Goal: Task Accomplishment & Management: Use online tool/utility

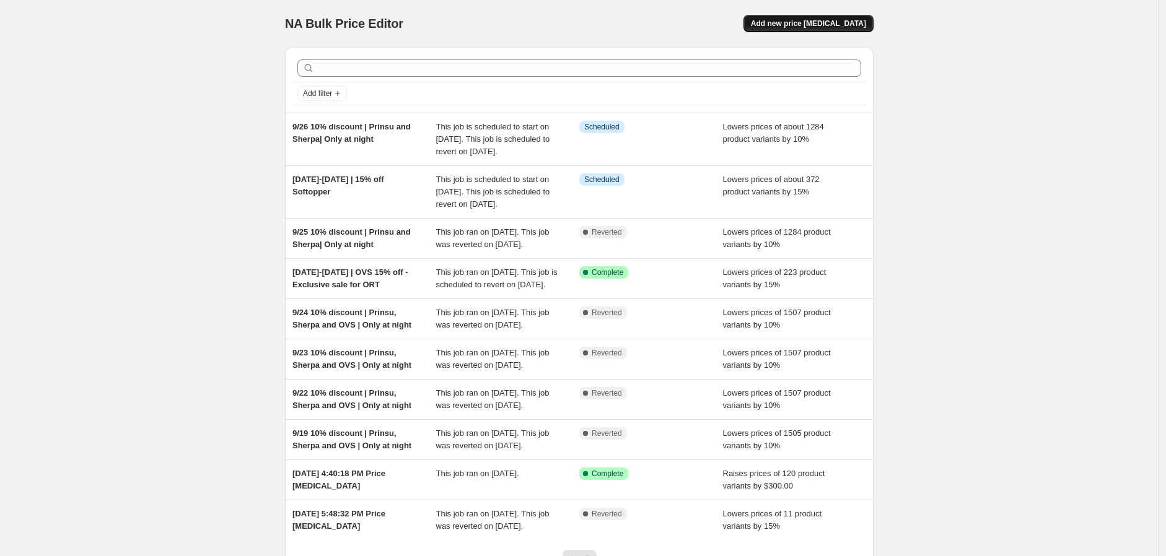
click at [806, 15] on button "Add new price [MEDICAL_DATA]" at bounding box center [808, 23] width 130 height 17
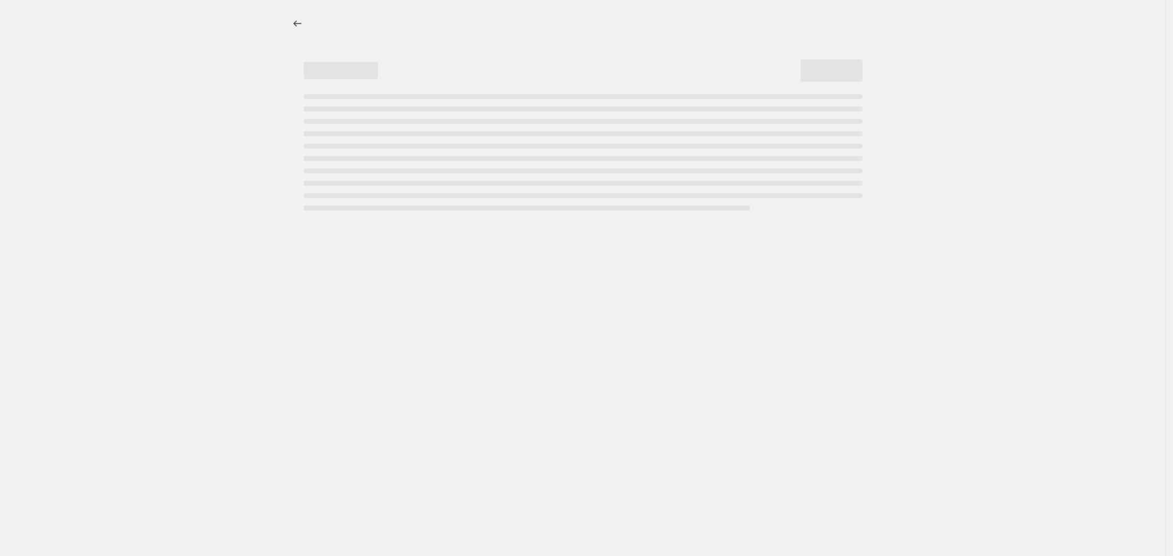
select select "percentage"
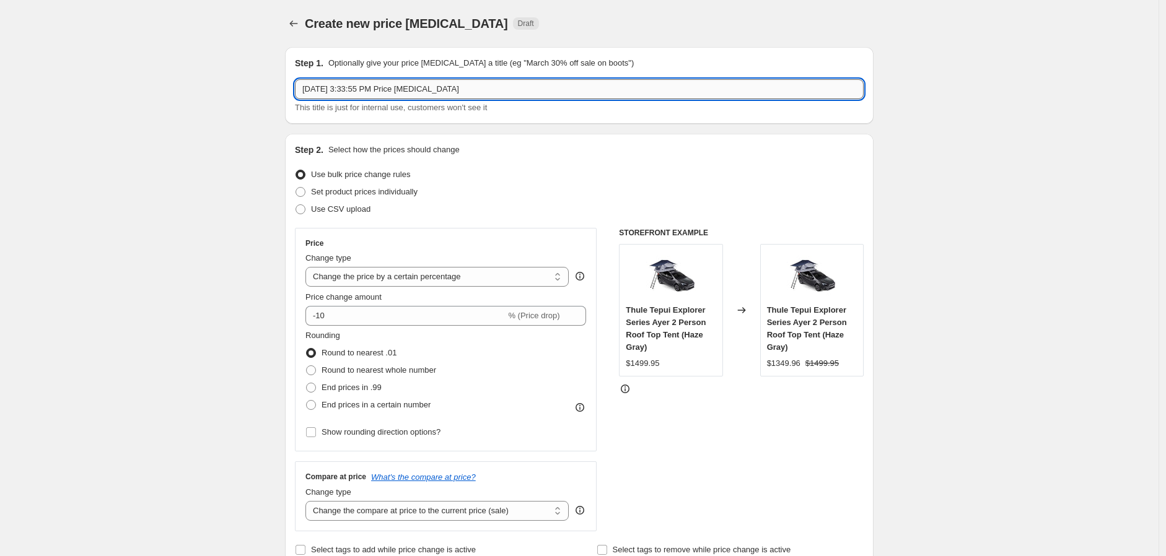
drag, startPoint x: 488, startPoint y: 88, endPoint x: 331, endPoint y: 87, distance: 156.7
click at [331, 87] on input "[DATE] 3:33:55 PM Price [MEDICAL_DATA]" at bounding box center [579, 89] width 569 height 20
click at [335, 89] on input "[DATE] 20% Flash Sale RCI - All products" at bounding box center [579, 89] width 569 height 20
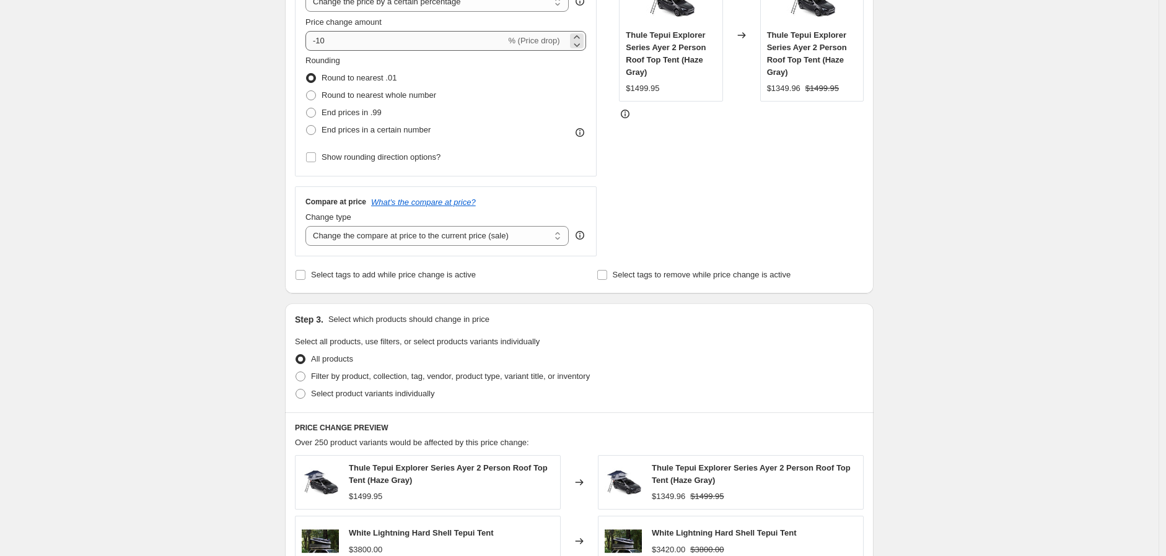
type input "[DATE] - 20% Flash Sale RCI - All products"
click at [392, 43] on input "-10" at bounding box center [405, 41] width 200 height 20
type input "-20"
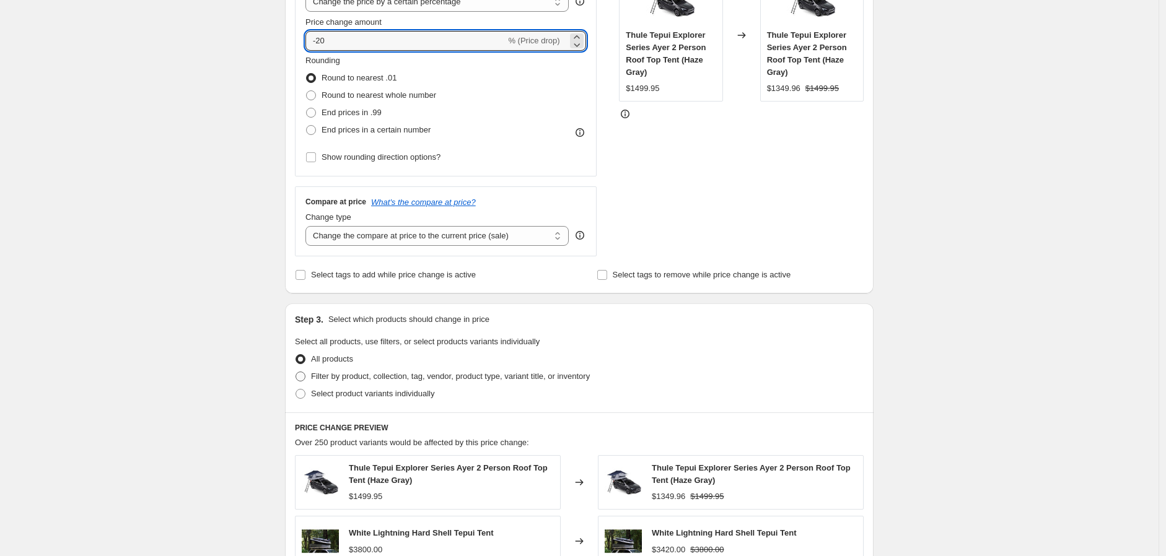
click at [359, 370] on span "Filter by product, collection, tag, vendor, product type, variant title, or inv…" at bounding box center [450, 376] width 279 height 12
click at [296, 372] on input "Filter by product, collection, tag, vendor, product type, variant title, or inv…" at bounding box center [295, 372] width 1 height 1
radio input "true"
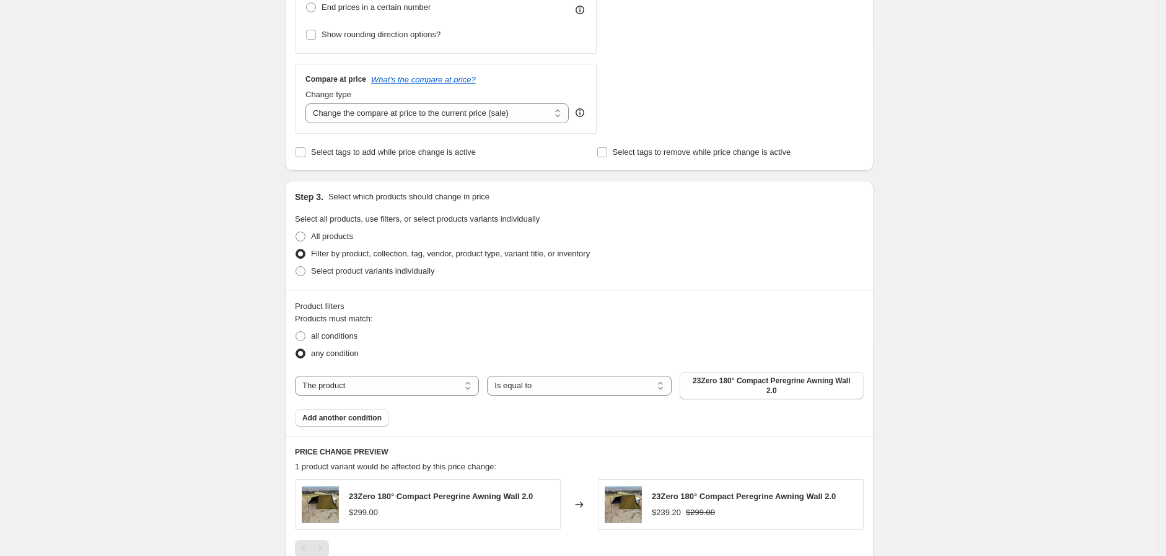
scroll to position [413, 0]
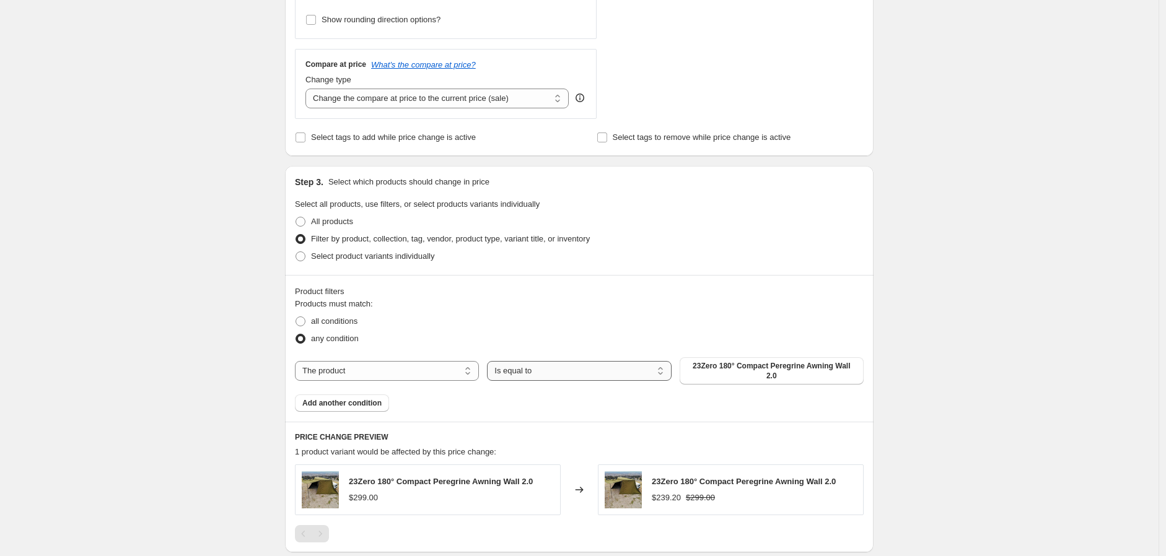
drag, startPoint x: 537, startPoint y: 367, endPoint x: 536, endPoint y: 380, distance: 13.0
click at [537, 367] on select "Is equal to Is not equal to" at bounding box center [579, 371] width 184 height 20
click at [453, 386] on div "Products must match: all conditions any condition The product The product's col…" at bounding box center [579, 355] width 569 height 114
click at [414, 370] on select "The product The product's collection The product's tag The product's vendor The…" at bounding box center [387, 371] width 184 height 20
select select "vendor"
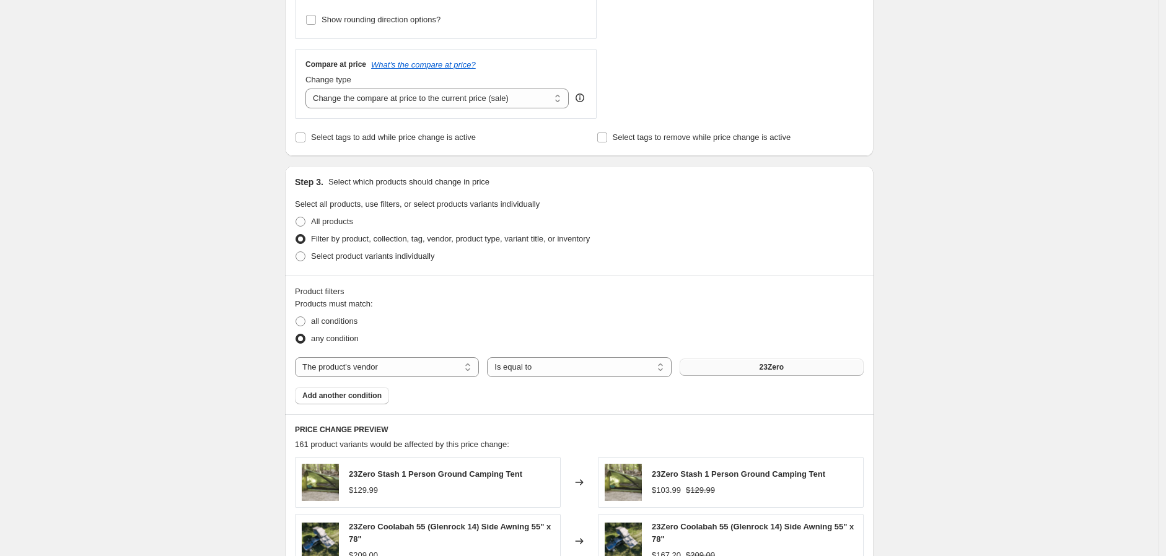
click at [735, 369] on button "23Zero" at bounding box center [772, 367] width 184 height 17
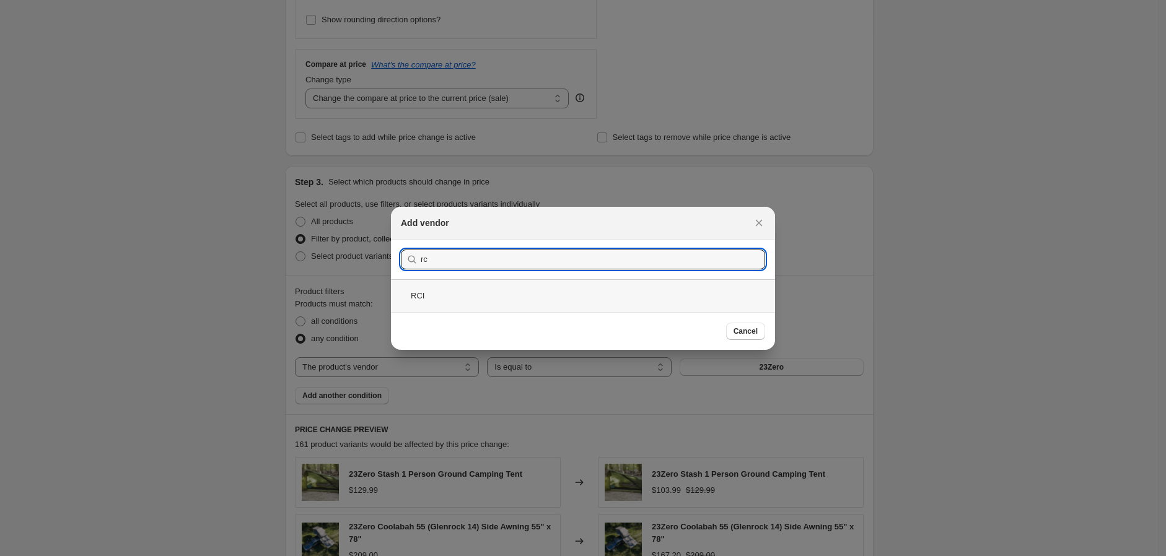
type input "rc"
click at [424, 296] on div "RCI" at bounding box center [583, 295] width 384 height 33
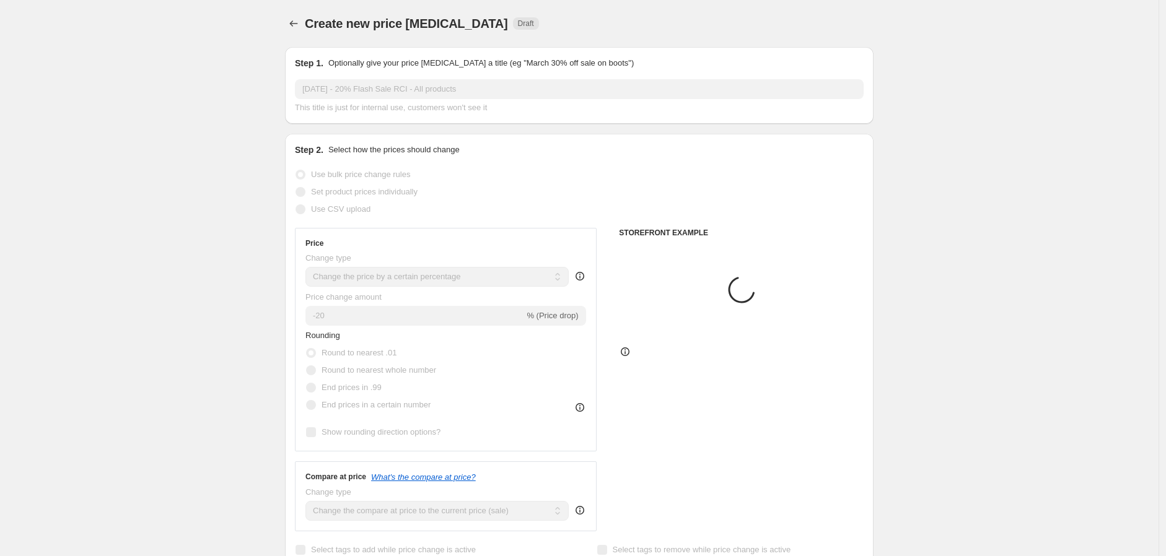
scroll to position [413, 0]
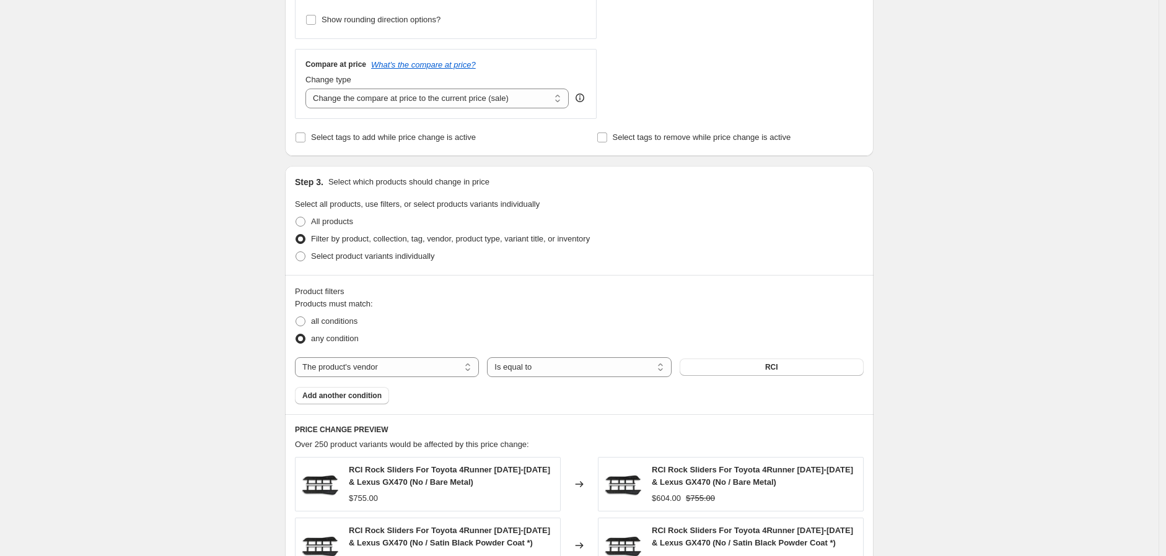
click at [166, 393] on div "Create new price [MEDICAL_DATA]. This page is ready Create new price [MEDICAL_D…" at bounding box center [579, 298] width 1158 height 1422
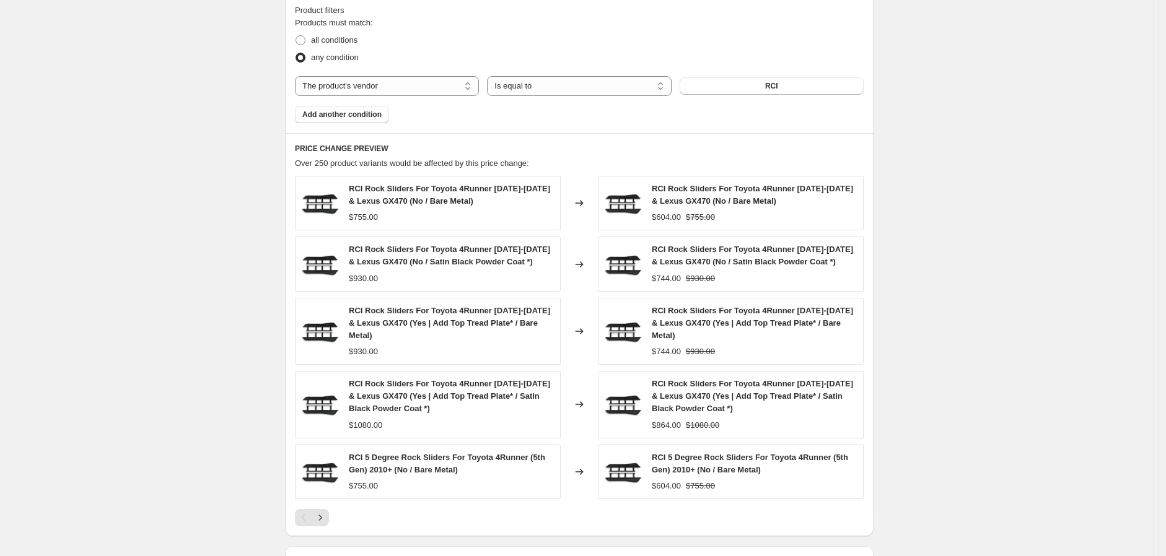
scroll to position [826, 0]
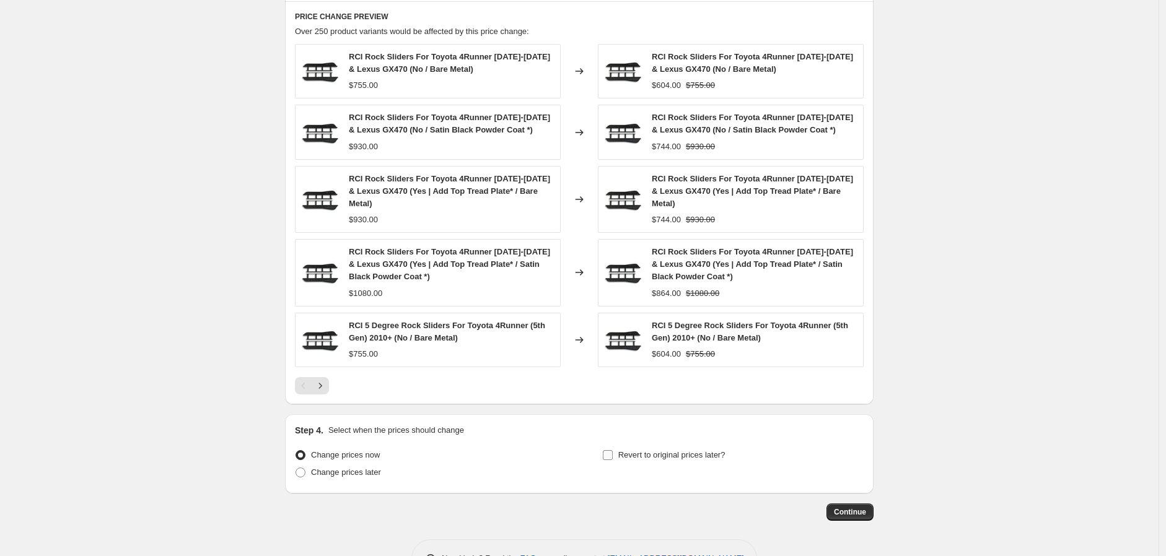
click at [643, 454] on span "Revert to original prices later?" at bounding box center [671, 454] width 107 height 9
click at [613, 454] on input "Revert to original prices later?" at bounding box center [608, 455] width 10 height 10
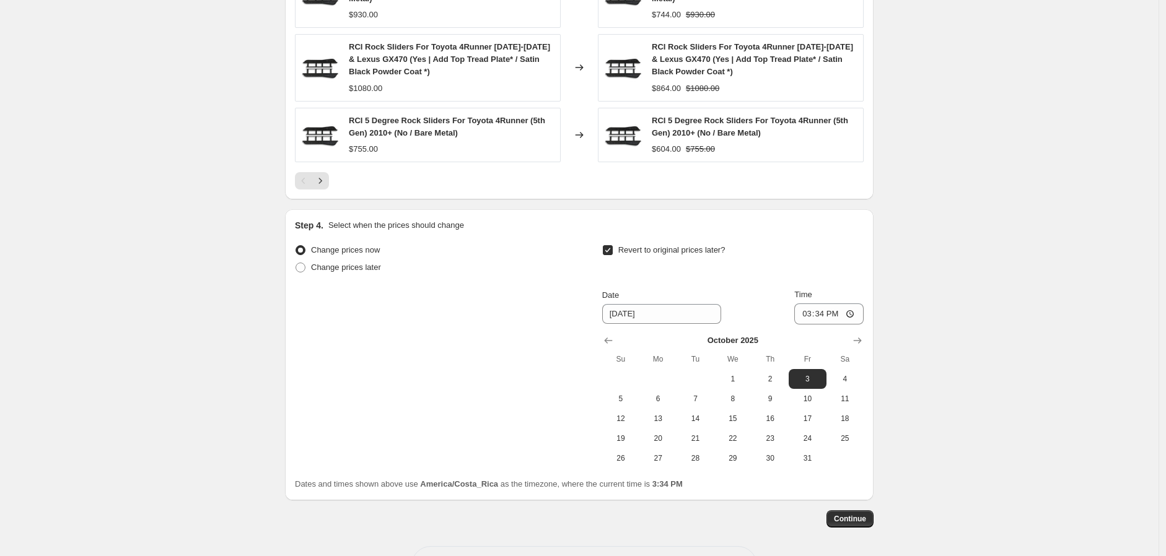
scroll to position [1032, 0]
click at [669, 247] on span "Revert to original prices later?" at bounding box center [671, 248] width 107 height 9
click at [613, 247] on input "Revert to original prices later?" at bounding box center [608, 249] width 10 height 10
checkbox input "false"
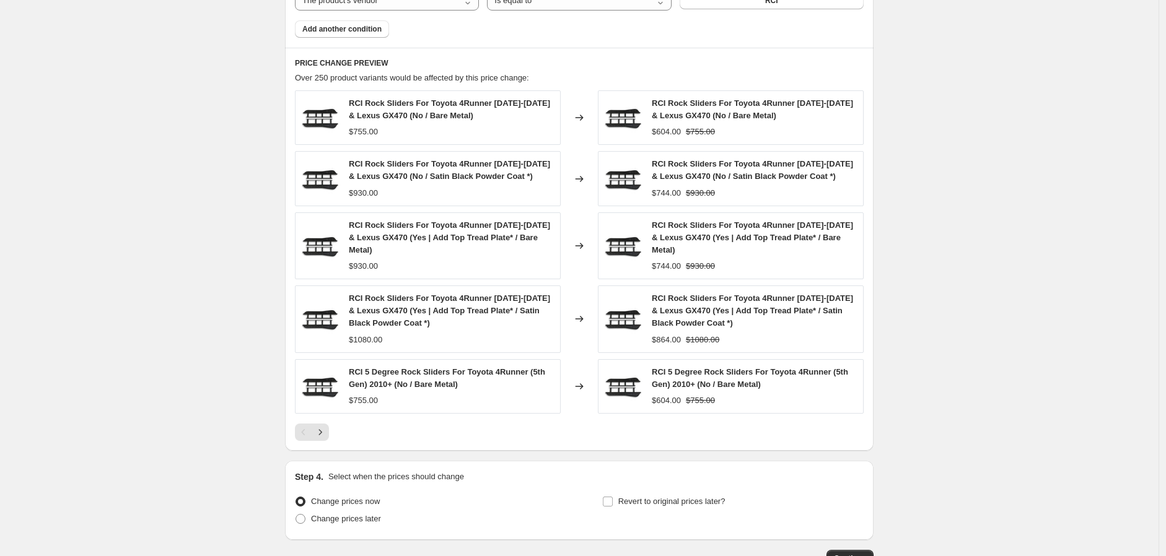
scroll to position [866, 0]
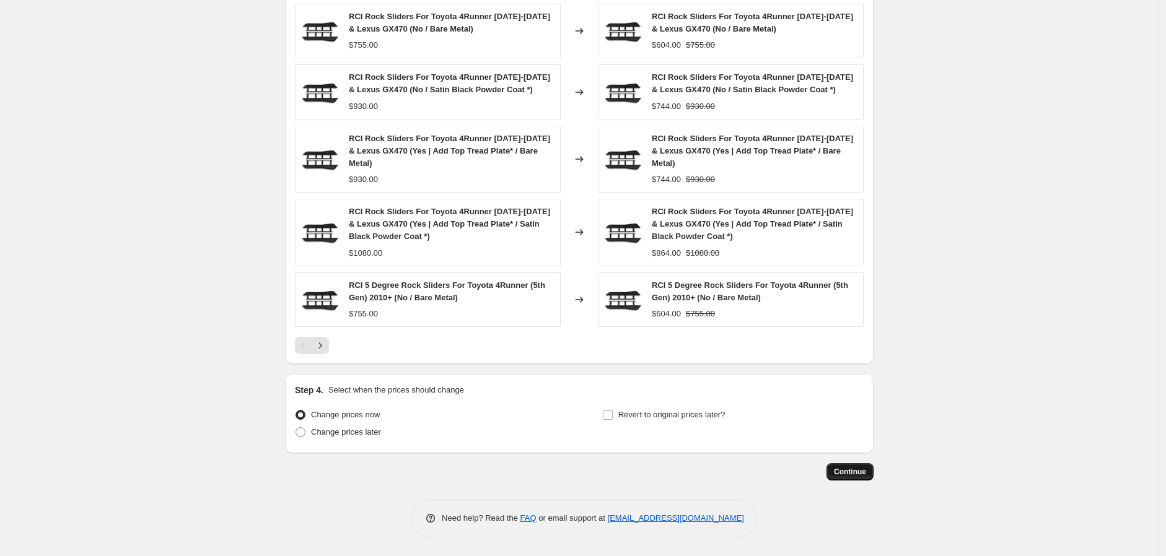
click at [851, 471] on span "Continue" at bounding box center [850, 472] width 32 height 10
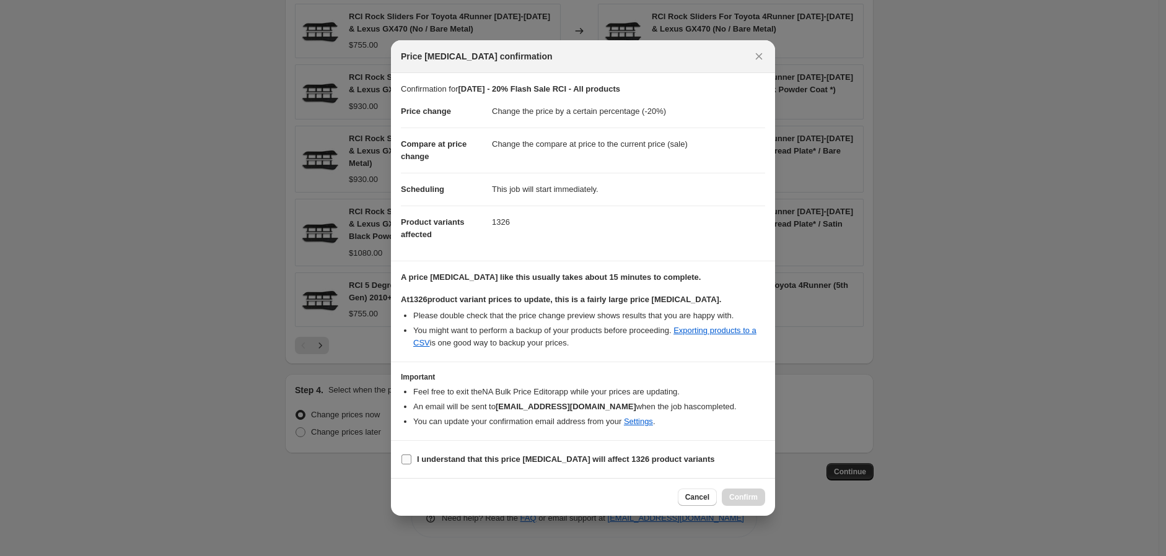
click at [434, 458] on b "I understand that this price [MEDICAL_DATA] will affect 1326 product variants" at bounding box center [566, 459] width 298 height 9
click at [411, 458] on input "I understand that this price [MEDICAL_DATA] will affect 1326 product variants" at bounding box center [406, 460] width 10 height 10
checkbox input "true"
click at [739, 501] on span "Confirm" at bounding box center [743, 497] width 28 height 10
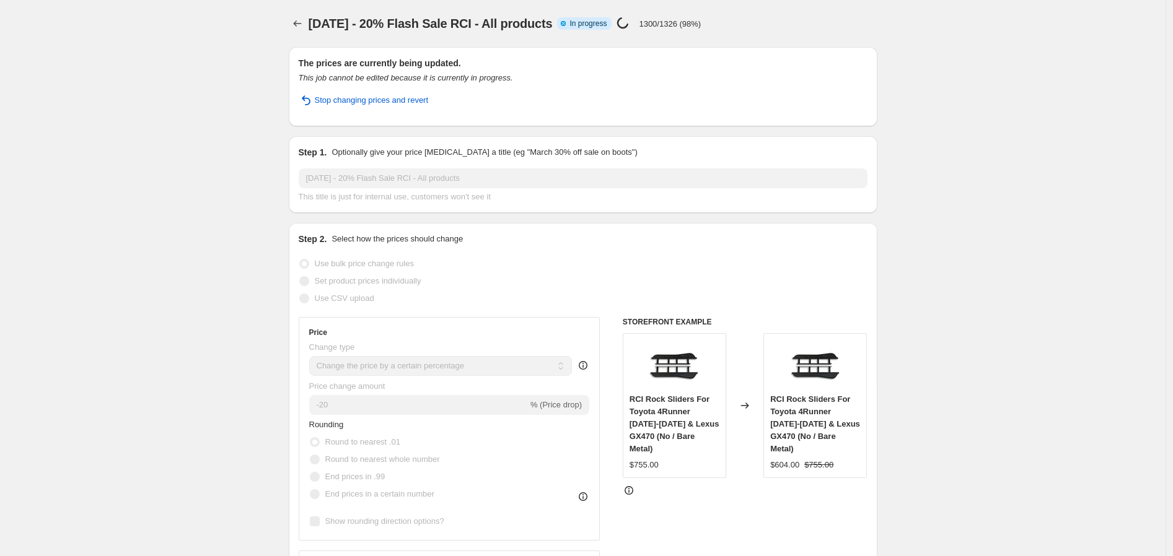
select select "percentage"
select select "vendor"
